Goal: Complete application form: Complete application form

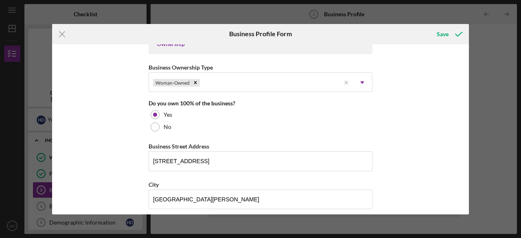
scroll to position [389, 0]
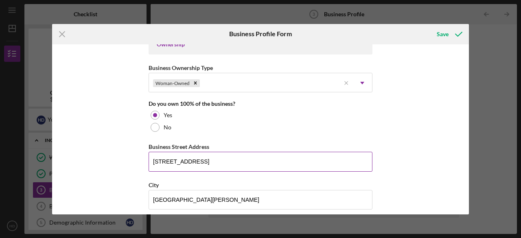
click at [203, 161] on input "9 Forest Hill Road" at bounding box center [260, 162] width 224 height 20
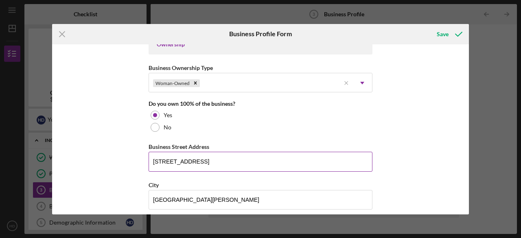
click at [203, 161] on input "9 Forest Hill Road" at bounding box center [260, 162] width 224 height 20
type input "2050 E Main St."
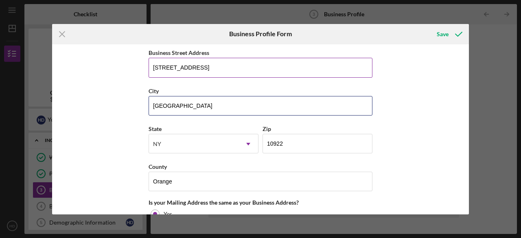
scroll to position [506, 0]
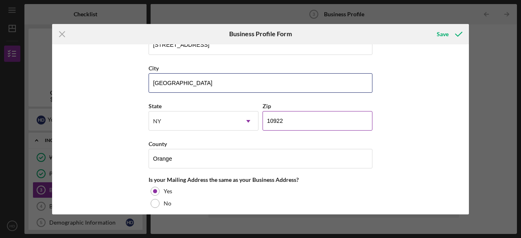
type input "Cortlandt Manor"
click at [318, 115] on input "10922" at bounding box center [317, 121] width 110 height 20
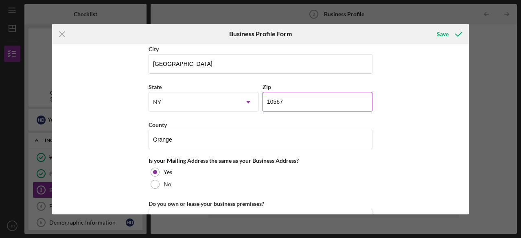
scroll to position [526, 0]
type input "10567"
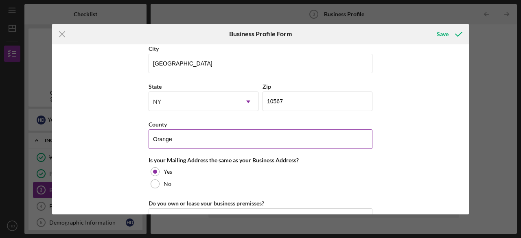
click at [264, 135] on input "Orange" at bounding box center [260, 139] width 224 height 20
drag, startPoint x: 241, startPoint y: 135, endPoint x: 141, endPoint y: 130, distance: 100.2
click at [141, 130] on div "Business Name Lila Within LLC DBA Lila Within Business Start Date 08/19/2025 Le…" at bounding box center [260, 129] width 417 height 170
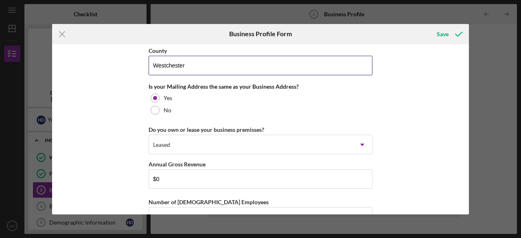
scroll to position [602, 0]
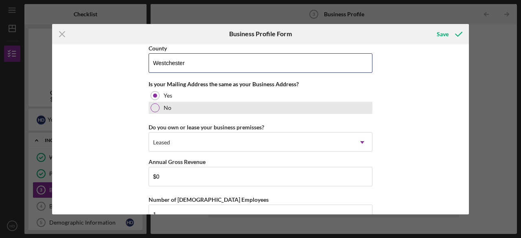
type input "Westchester"
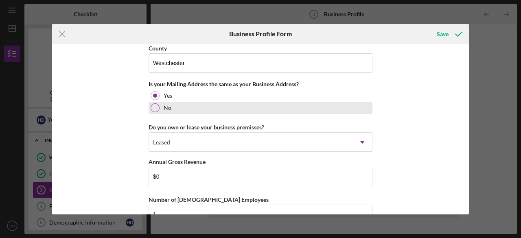
click at [158, 102] on div "No" at bounding box center [260, 108] width 224 height 12
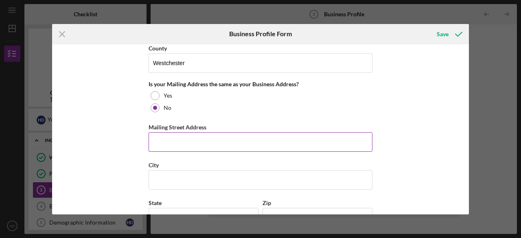
click at [167, 135] on input "Mailing Street Address" at bounding box center [260, 142] width 224 height 20
type input "9 Forest Hill Road"
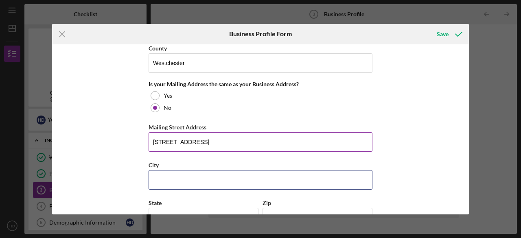
type input "Fort Montgomery"
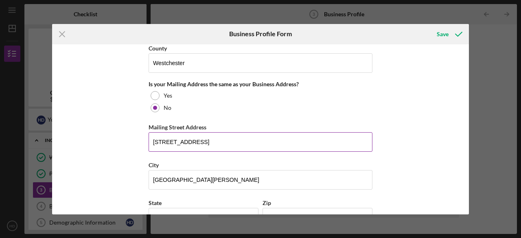
type input "New York"
type input "10922"
type input "New York"
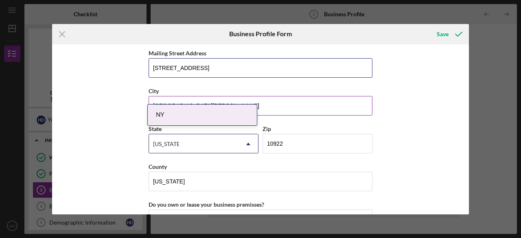
scroll to position [677, 0]
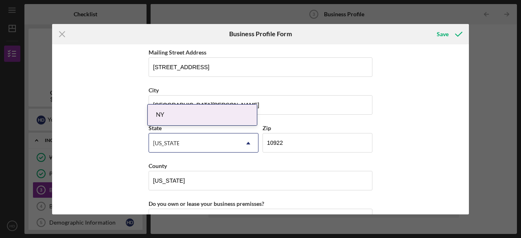
click at [196, 118] on div "NY" at bounding box center [202, 115] width 109 height 21
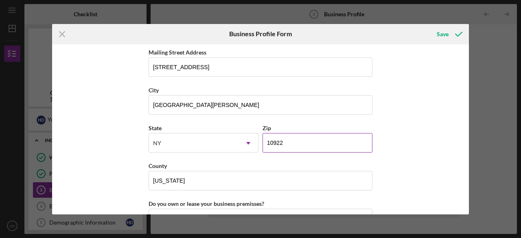
click at [291, 139] on input "10922" at bounding box center [317, 143] width 110 height 20
type input "10922"
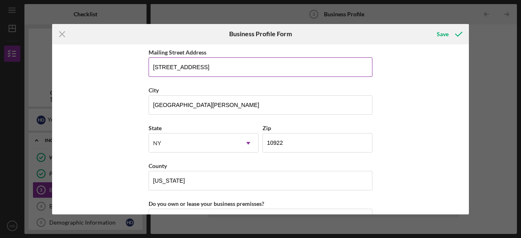
click at [240, 65] on input "9 Forest Hill Road" at bounding box center [260, 67] width 224 height 20
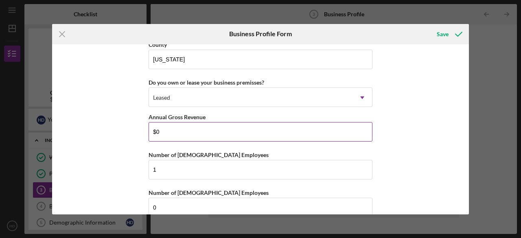
scroll to position [808, 0]
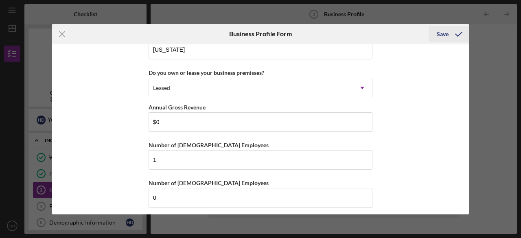
type input "9 Forest Hill Road, B. 52"
click at [439, 37] on div "Save" at bounding box center [443, 34] width 12 height 16
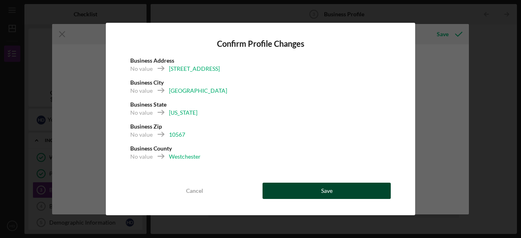
click at [334, 188] on button "Save" at bounding box center [326, 191] width 128 height 16
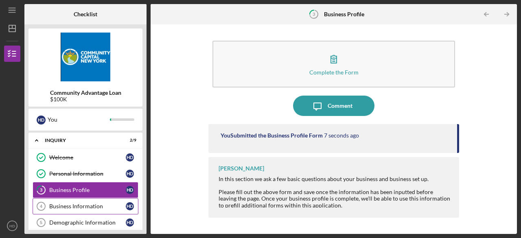
click at [90, 205] on div "Business Information" at bounding box center [87, 206] width 76 height 7
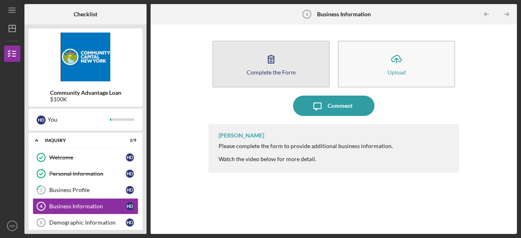
click at [277, 57] on icon "button" at bounding box center [271, 59] width 20 height 20
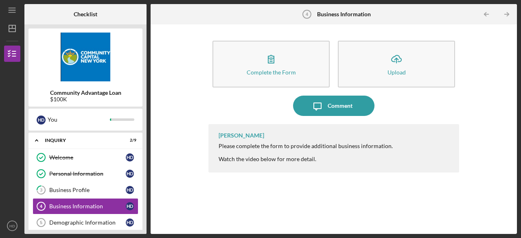
click at [297, 157] on div "Please complete the form to provide additional business information. Watch the …" at bounding box center [305, 153] width 174 height 20
click at [277, 153] on div "Please complete the form to provide additional business information. Watch the …" at bounding box center [305, 153] width 174 height 20
click at [88, 203] on div "Business Information" at bounding box center [87, 206] width 76 height 7
click at [13, 28] on line "button" at bounding box center [12, 28] width 7 height 0
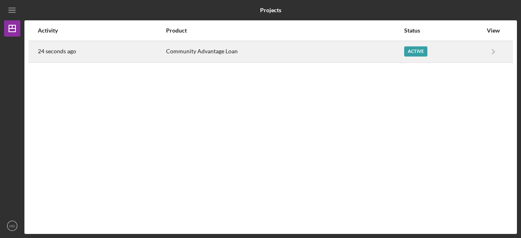
click at [307, 52] on div "Community Advantage Loan" at bounding box center [284, 51] width 237 height 20
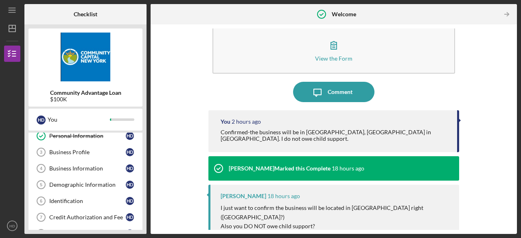
scroll to position [13, 0]
